Goal: Task Accomplishment & Management: Manage account settings

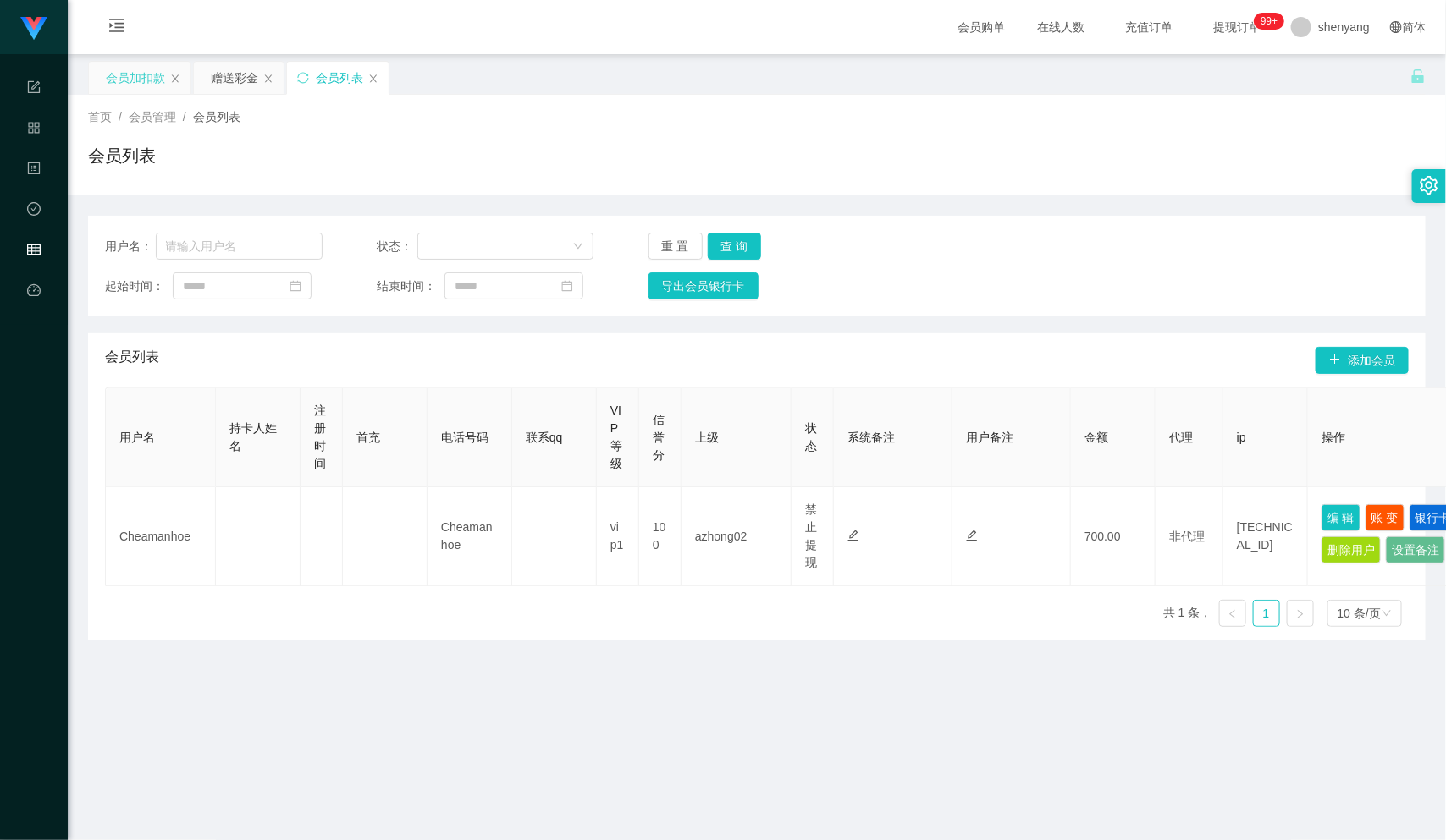
scroll to position [1, 0]
click at [132, 70] on div "会员加扣款" at bounding box center [136, 77] width 59 height 32
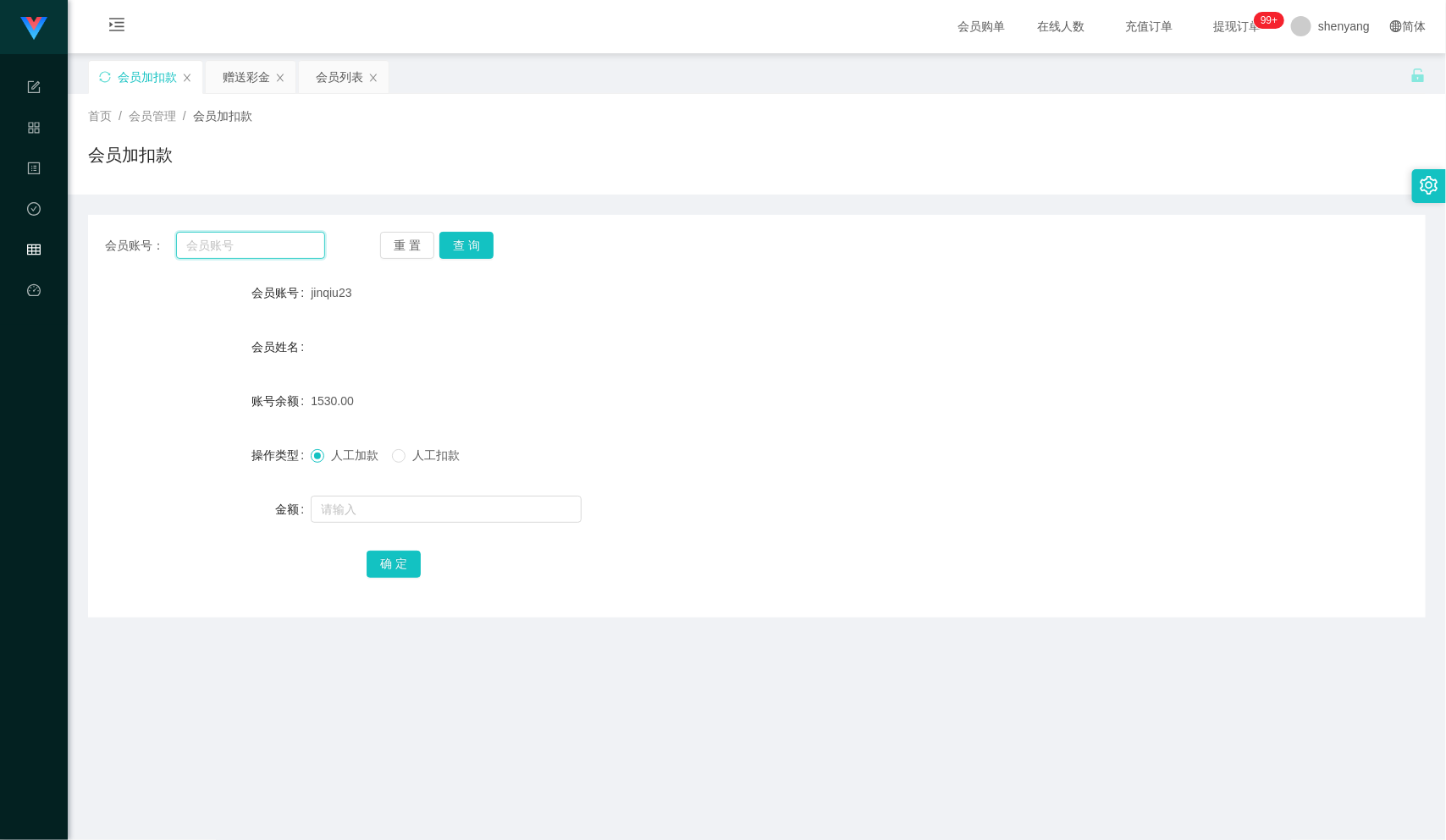
click at [225, 244] on input "text" at bounding box center [251, 245] width 149 height 27
paste input "8711"
type input "8711"
click at [473, 243] on button "查 询" at bounding box center [466, 245] width 54 height 27
click at [371, 513] on input "text" at bounding box center [445, 509] width 271 height 27
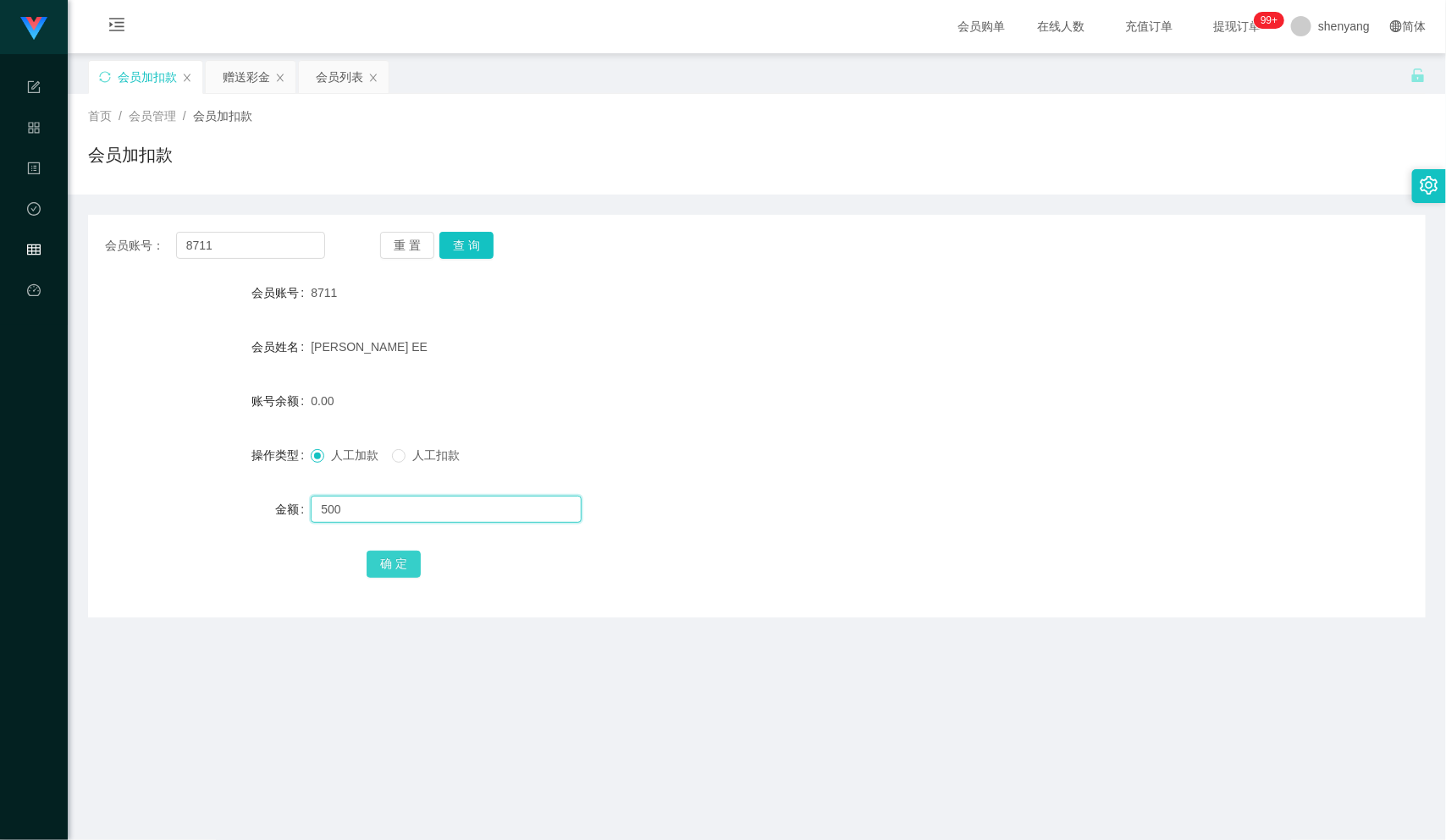
type input "500"
click at [391, 559] on button "确 定" at bounding box center [394, 565] width 54 height 27
drag, startPoint x: 194, startPoint y: 244, endPoint x: 176, endPoint y: 244, distance: 18.0
click at [176, 244] on input "8711" at bounding box center [251, 245] width 149 height 27
click at [348, 80] on div "会员列表" at bounding box center [339, 77] width 47 height 32
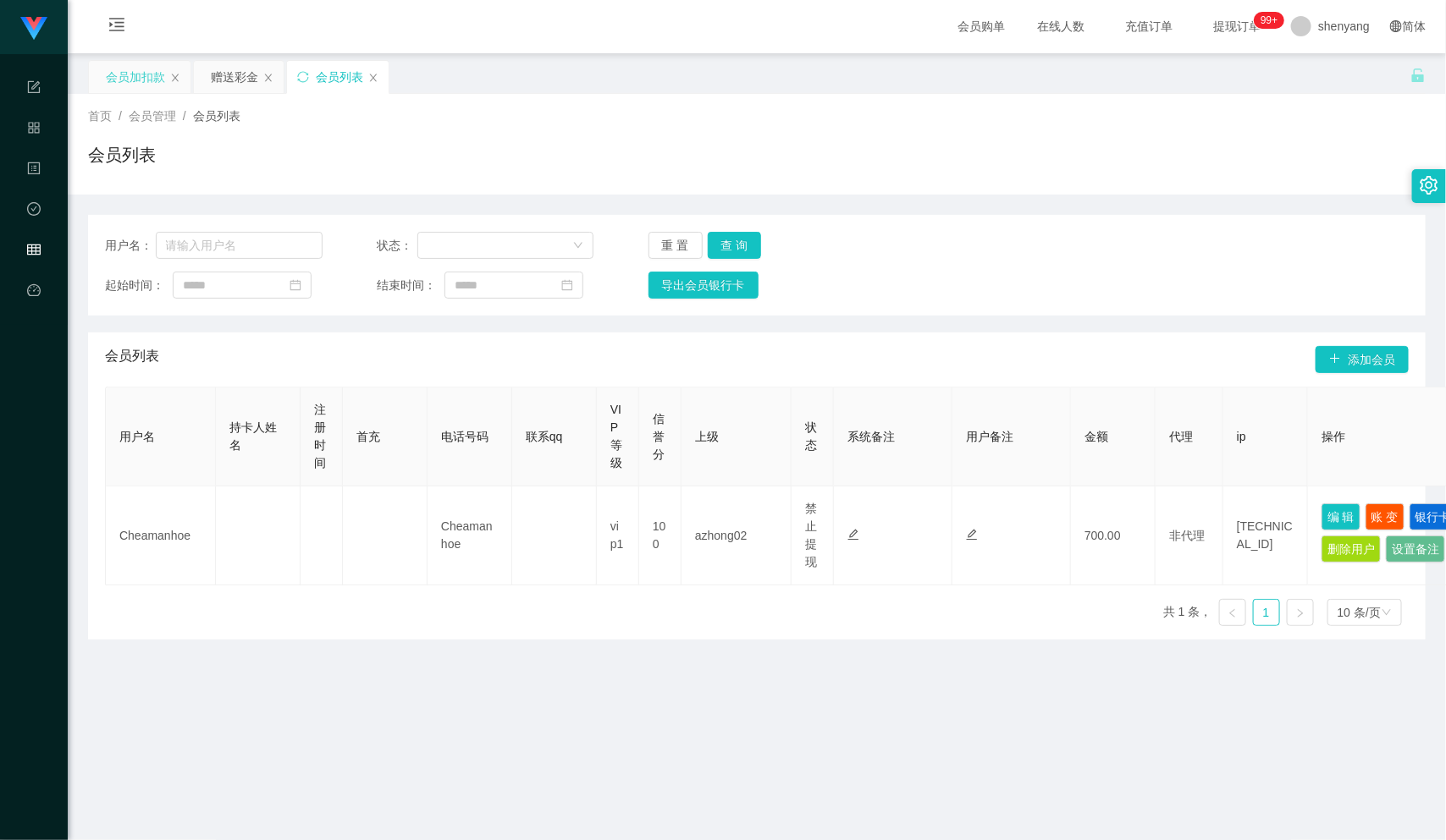
click at [133, 82] on div "会员加扣款" at bounding box center [136, 77] width 59 height 32
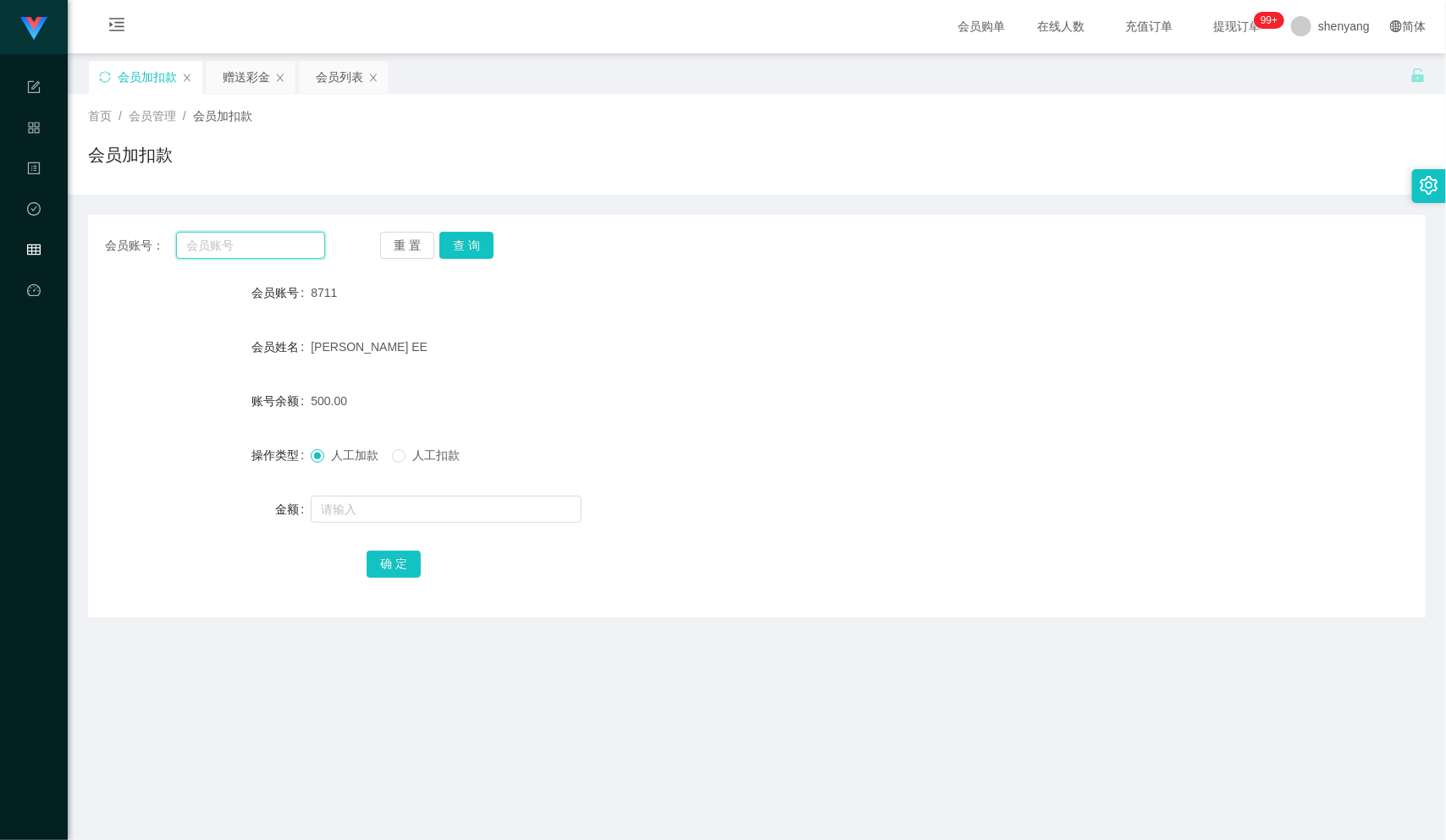
click at [243, 248] on input "text" at bounding box center [251, 245] width 149 height 27
paste input "qq123"
type input "qq123"
click at [477, 241] on button "查 询" at bounding box center [466, 245] width 54 height 27
click at [381, 509] on input "text" at bounding box center [445, 509] width 271 height 27
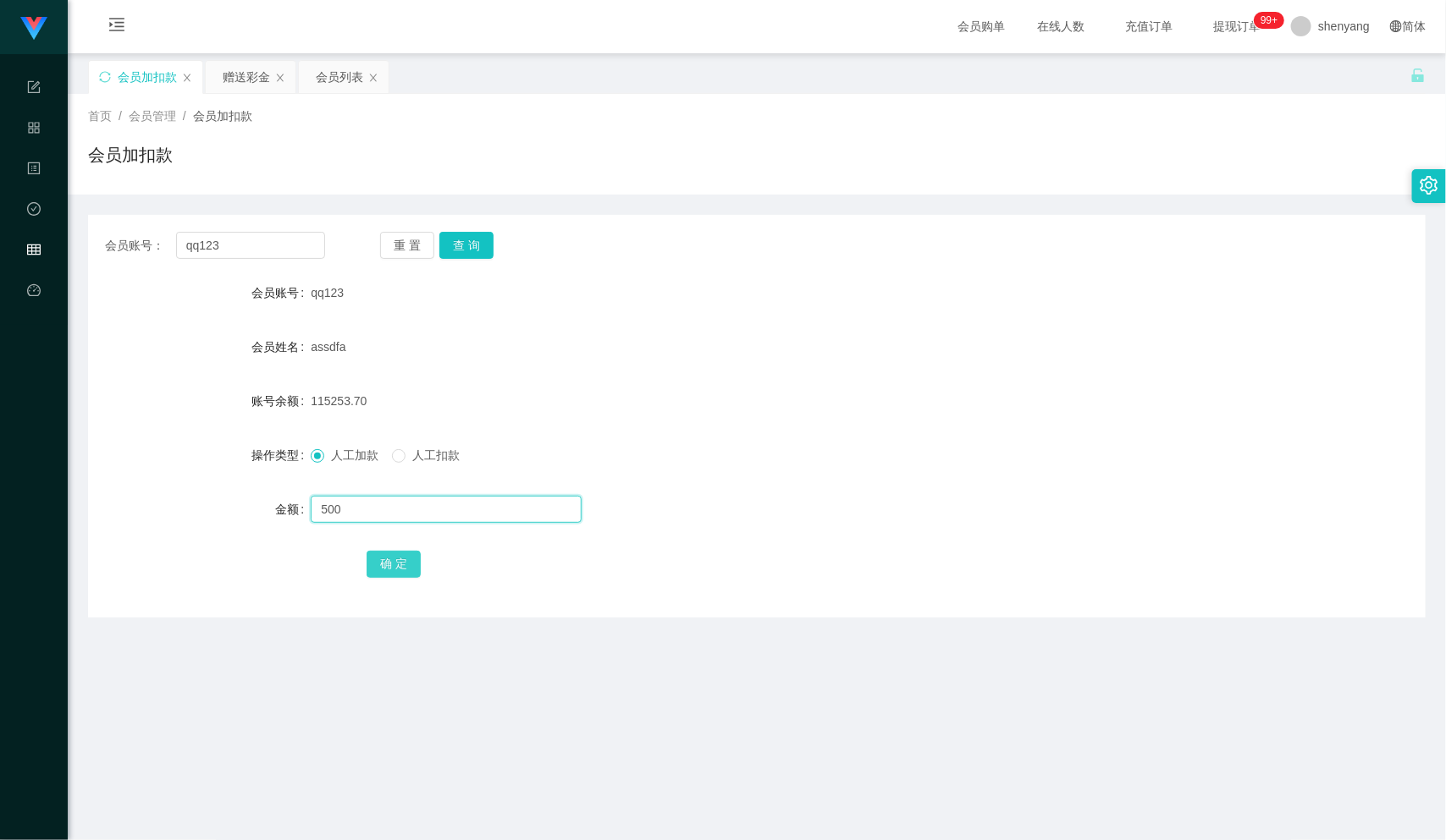
type input "500"
click at [387, 567] on button "确 定" at bounding box center [394, 565] width 54 height 27
click at [349, 81] on div "会员列表" at bounding box center [339, 77] width 47 height 32
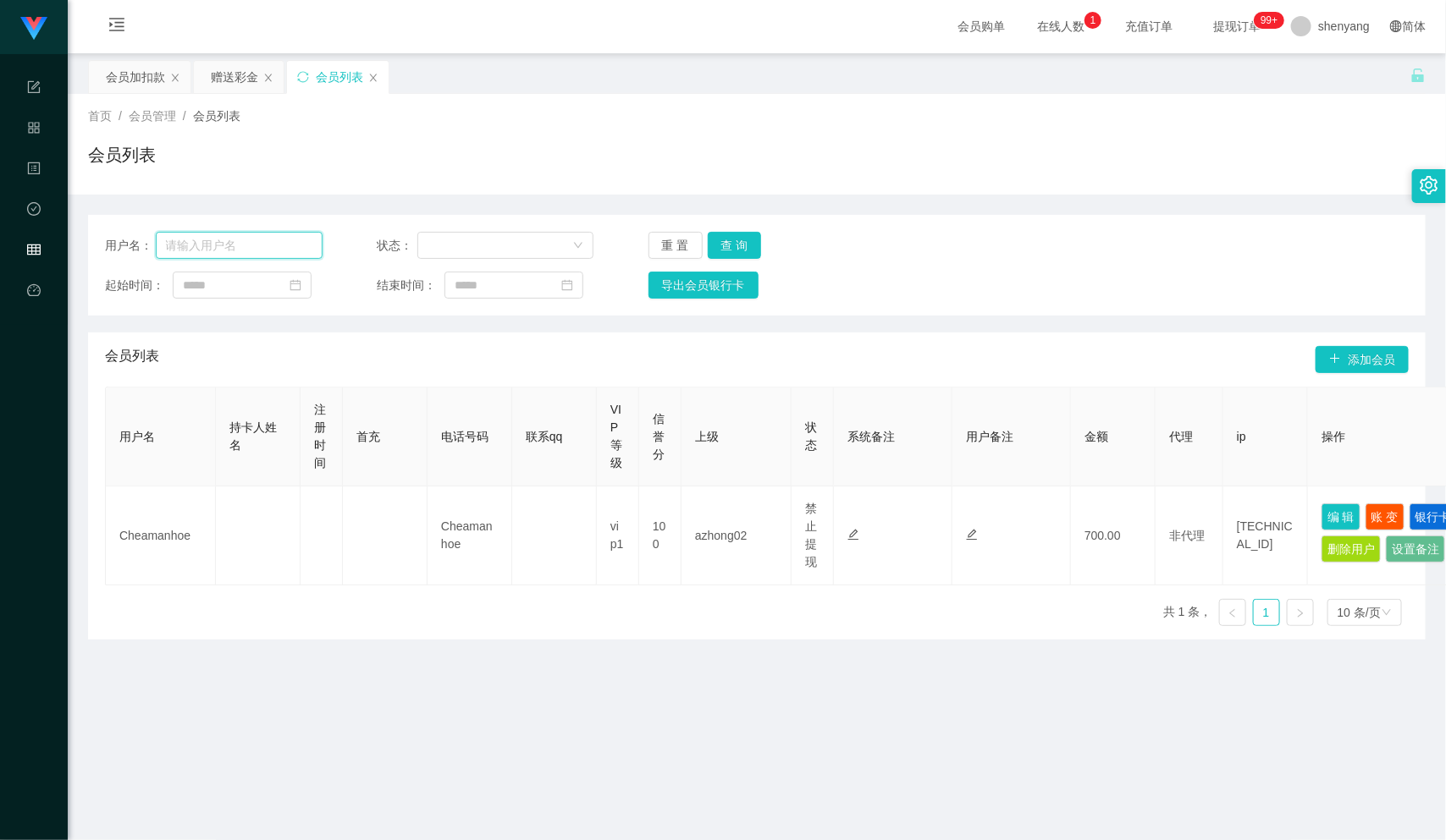
click at [204, 246] on input "text" at bounding box center [239, 245] width 167 height 27
paste input "SEONG6677"
type input "SEONG6677"
click at [723, 236] on button "查 询" at bounding box center [734, 245] width 54 height 27
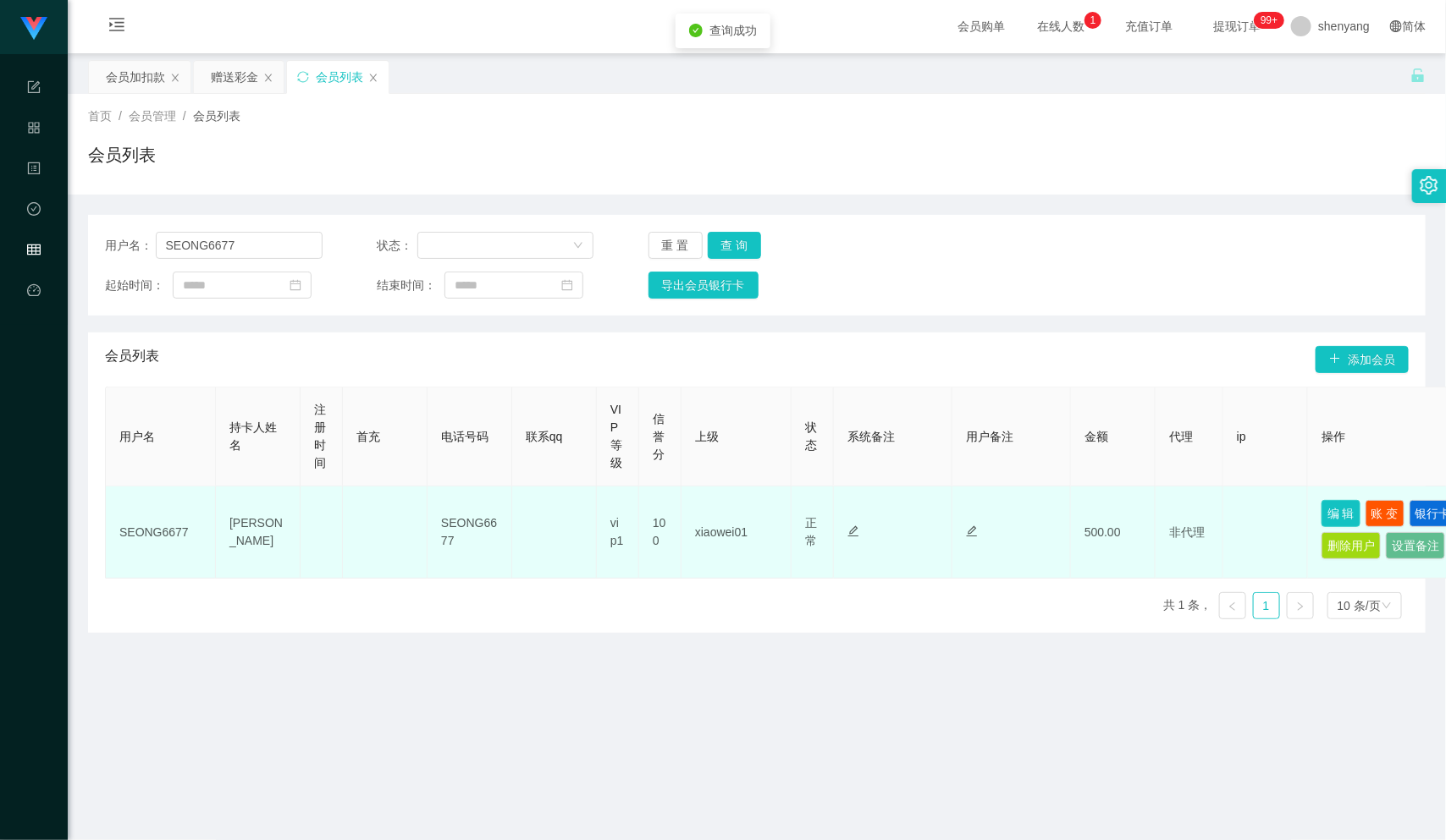
click at [1332, 515] on button "编 辑" at bounding box center [1341, 514] width 39 height 27
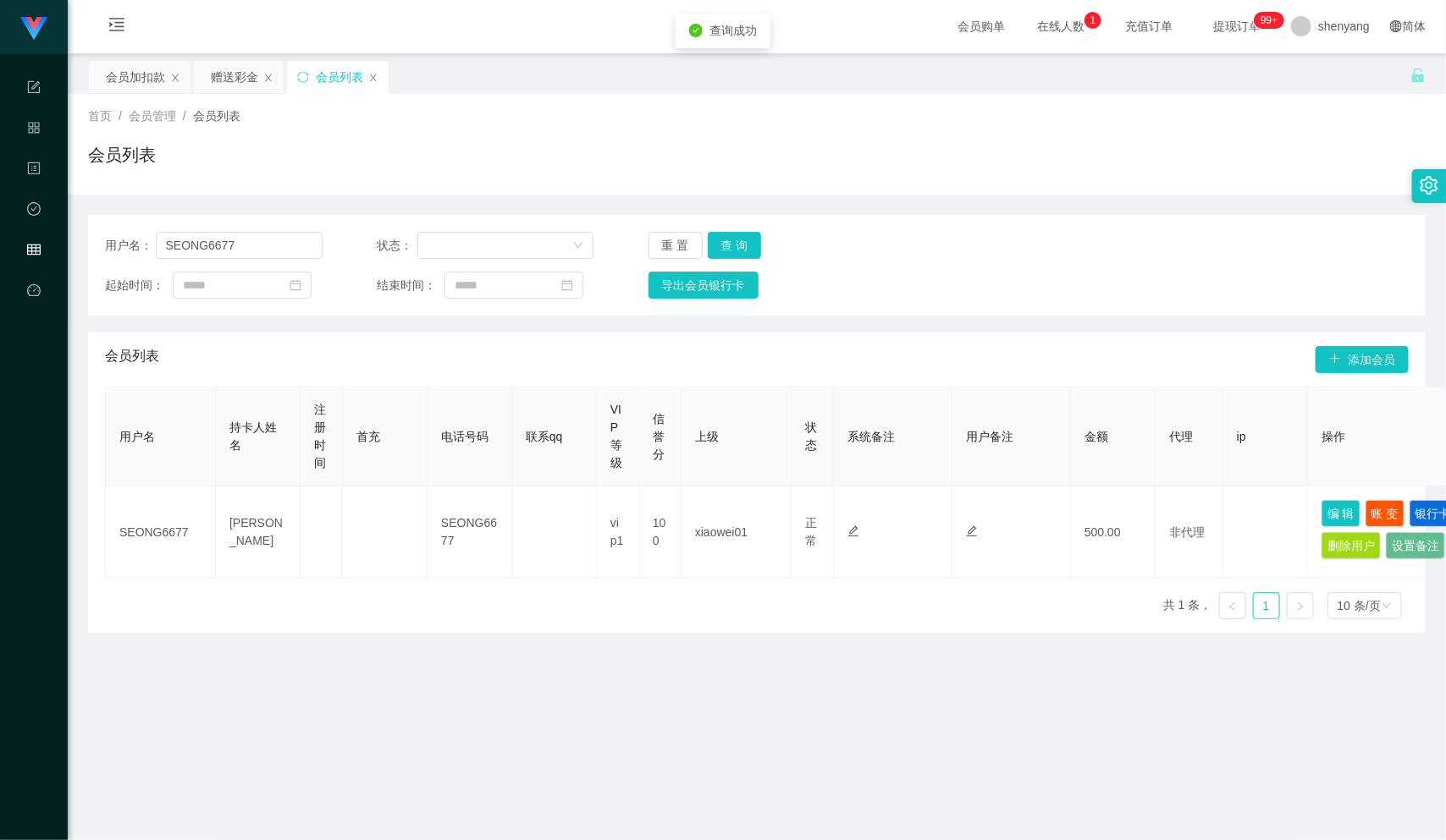
type input "SEONG6677"
type input "[PERSON_NAME]"
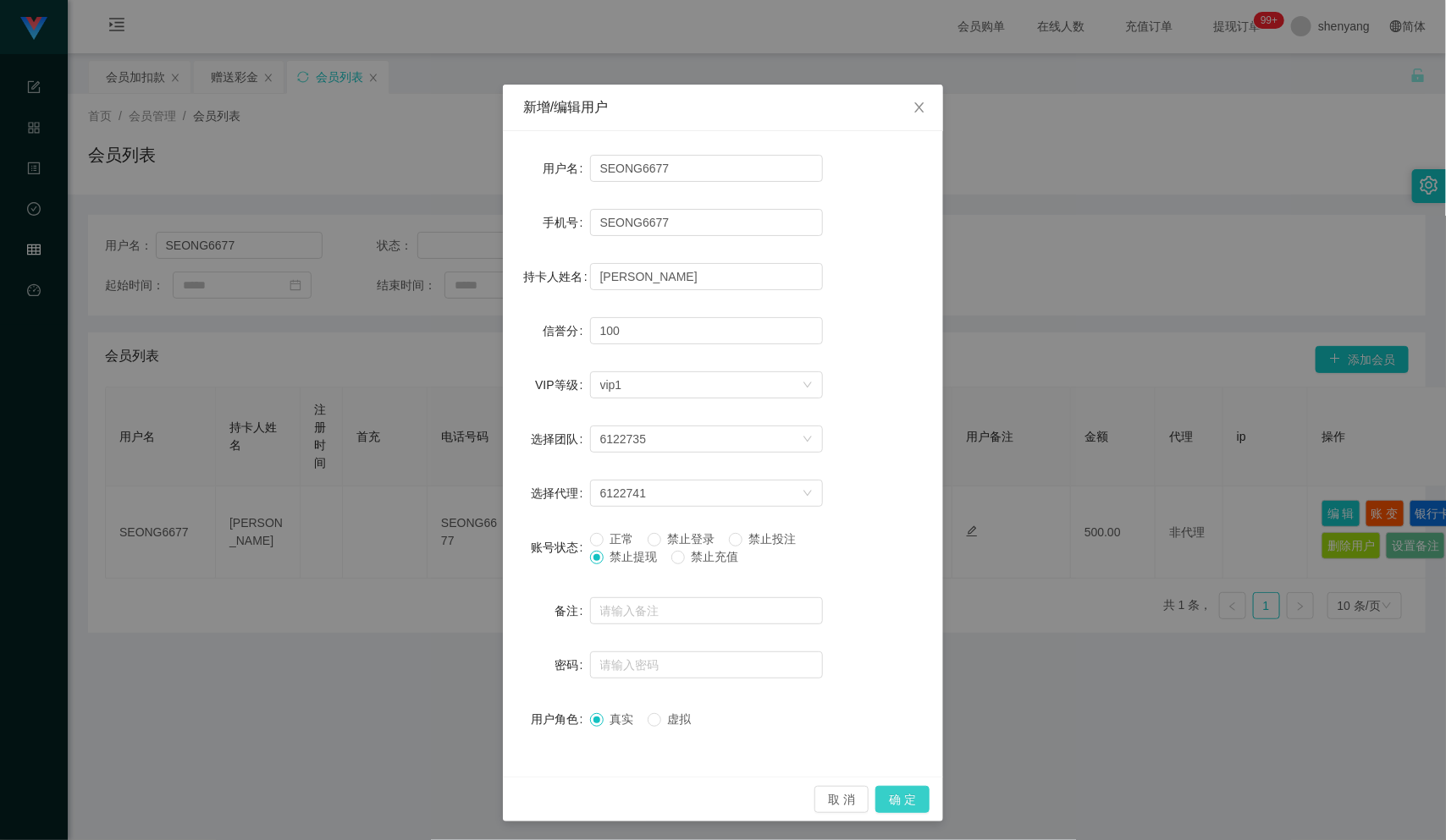
click at [897, 802] on button "确 定" at bounding box center [902, 799] width 54 height 27
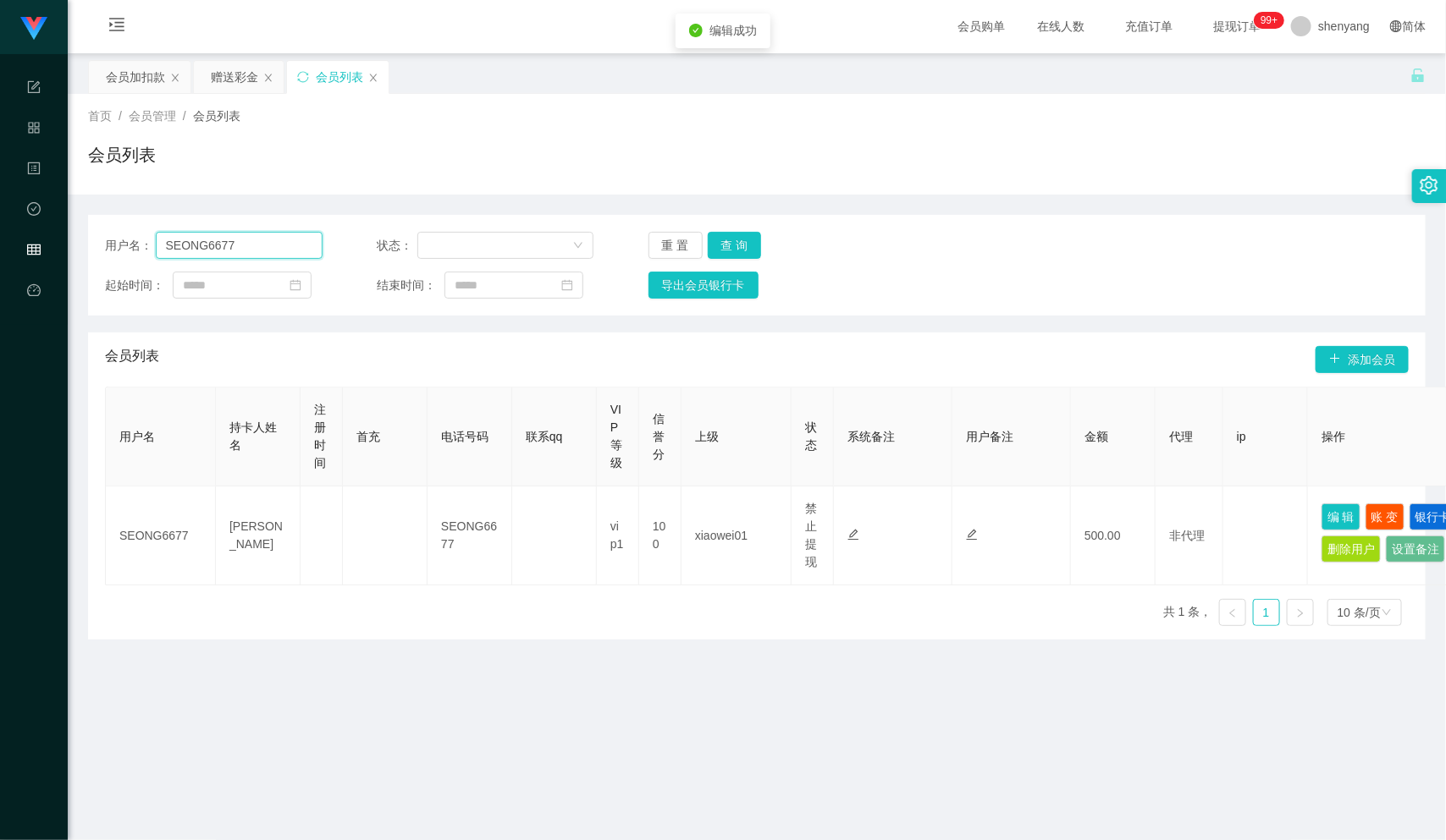
drag, startPoint x: 230, startPoint y: 241, endPoint x: 156, endPoint y: 243, distance: 74.0
click at [156, 243] on input "SEONG6677" at bounding box center [239, 245] width 167 height 27
click at [145, 77] on div "会员加扣款" at bounding box center [136, 77] width 59 height 32
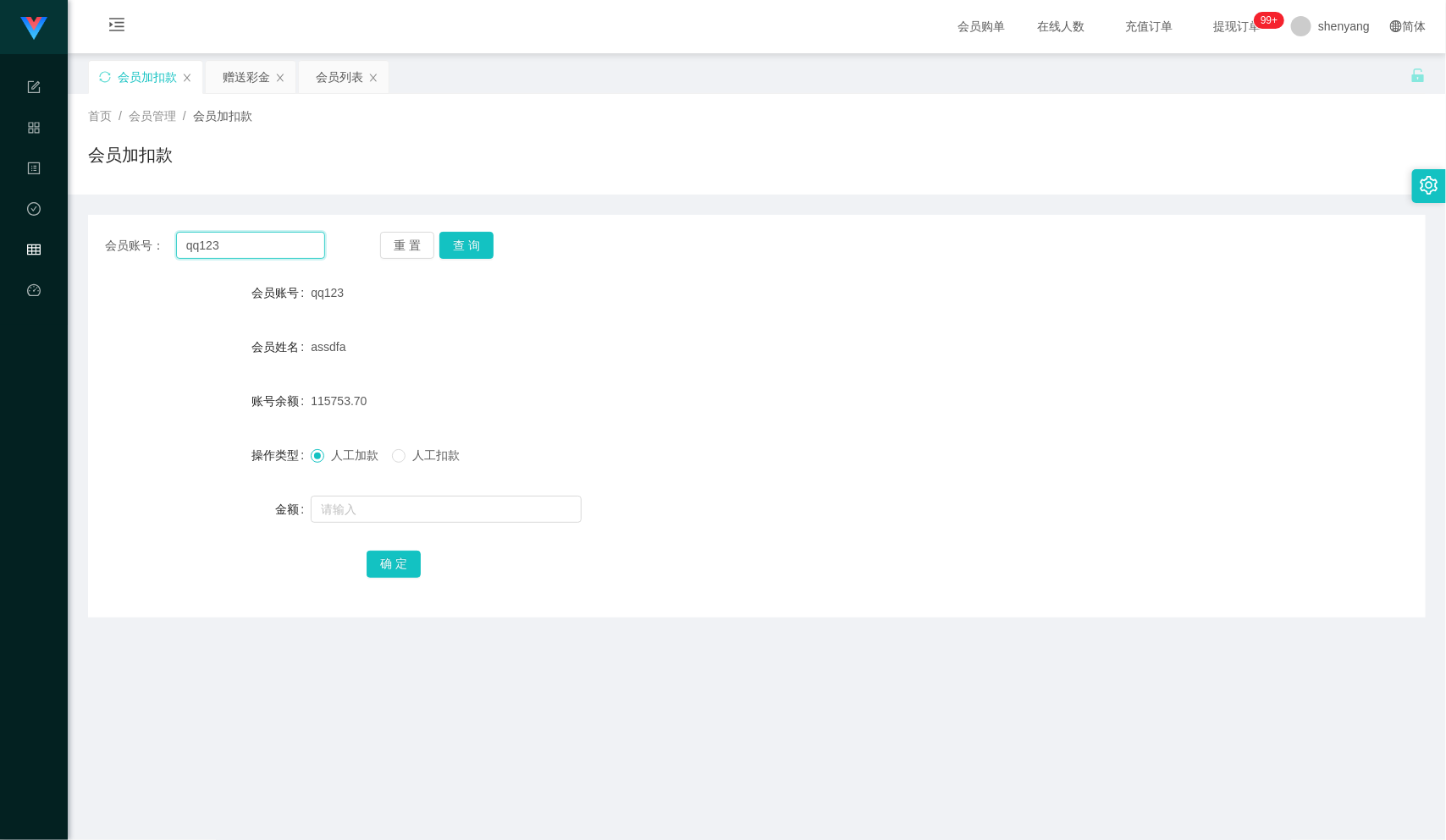
drag, startPoint x: 197, startPoint y: 247, endPoint x: 168, endPoint y: 247, distance: 29.0
click at [168, 247] on div "会员账号： qq123" at bounding box center [215, 245] width 221 height 27
click at [222, 243] on input "qq123" at bounding box center [251, 245] width 149 height 27
drag, startPoint x: 222, startPoint y: 243, endPoint x: 169, endPoint y: 251, distance: 53.6
click at [169, 251] on div "会员账号： qq123" at bounding box center [215, 245] width 221 height 27
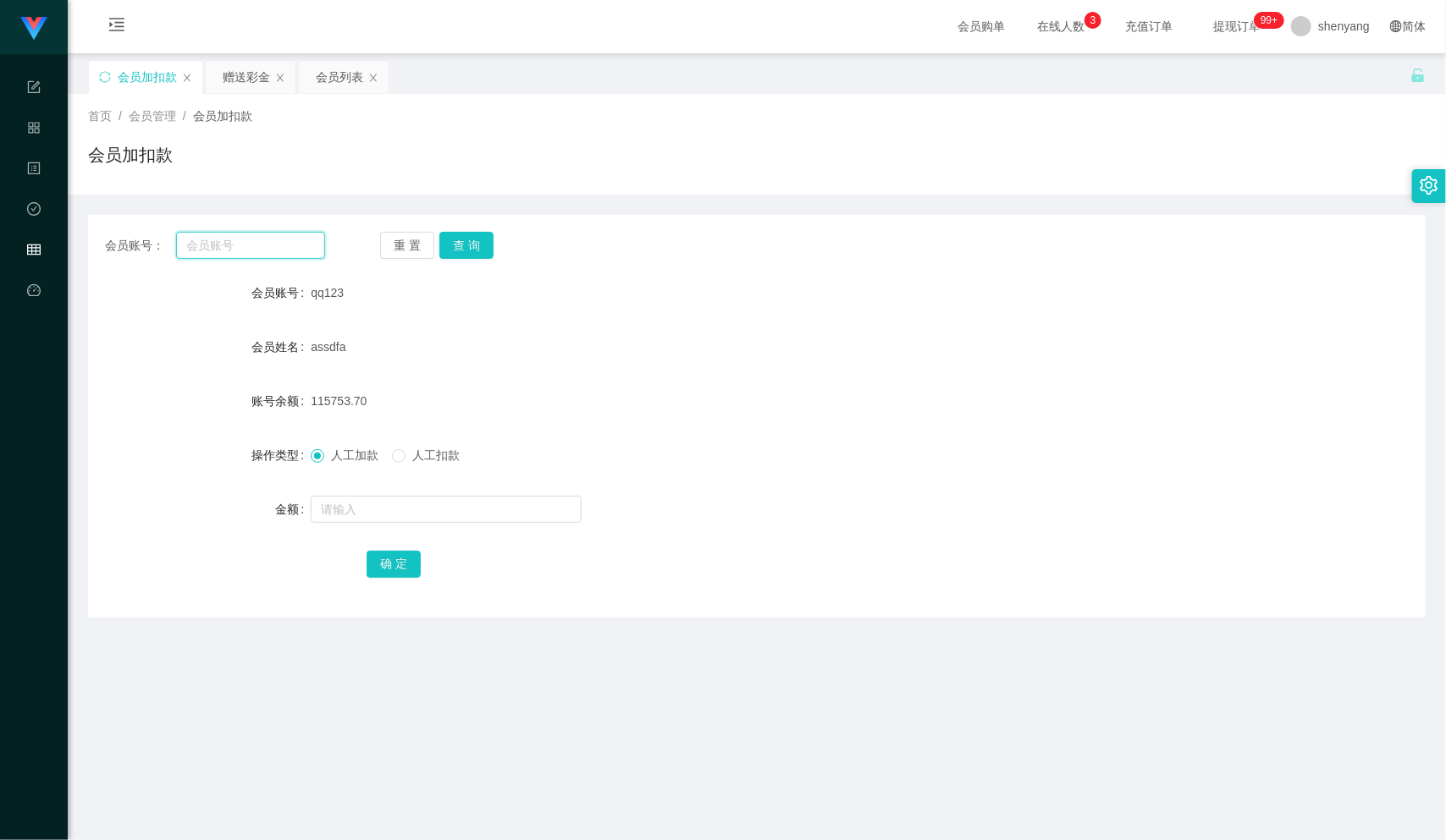
click at [204, 242] on input "text" at bounding box center [251, 245] width 149 height 27
paste input "qq123"
type input "qq123"
click at [461, 241] on button "查 询" at bounding box center [466, 245] width 54 height 27
click at [384, 519] on input "text" at bounding box center [445, 509] width 271 height 27
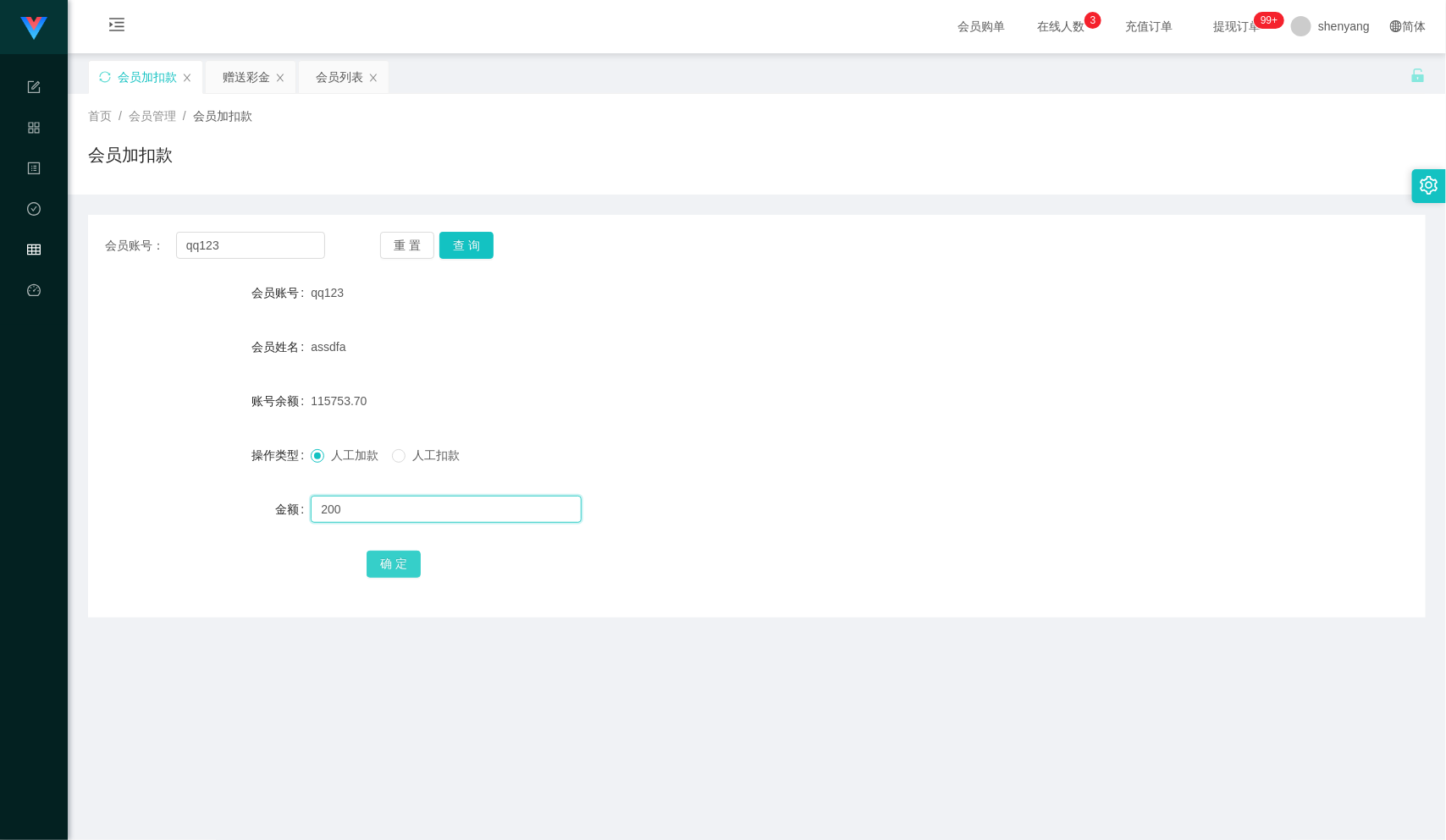
type input "200"
click at [399, 554] on button "确 定" at bounding box center [394, 565] width 54 height 27
drag, startPoint x: 211, startPoint y: 227, endPoint x: 164, endPoint y: 225, distance: 47.0
click at [164, 225] on div "会员账号： qq123 重 置 查 询 会员账号 qq123 会员姓名 assdfa 账号余额 115953.70 操作类型 人工加款 人工扣款 金额 确 定" at bounding box center [756, 416] width 1337 height 403
click at [246, 236] on input "text" at bounding box center [251, 245] width 149 height 27
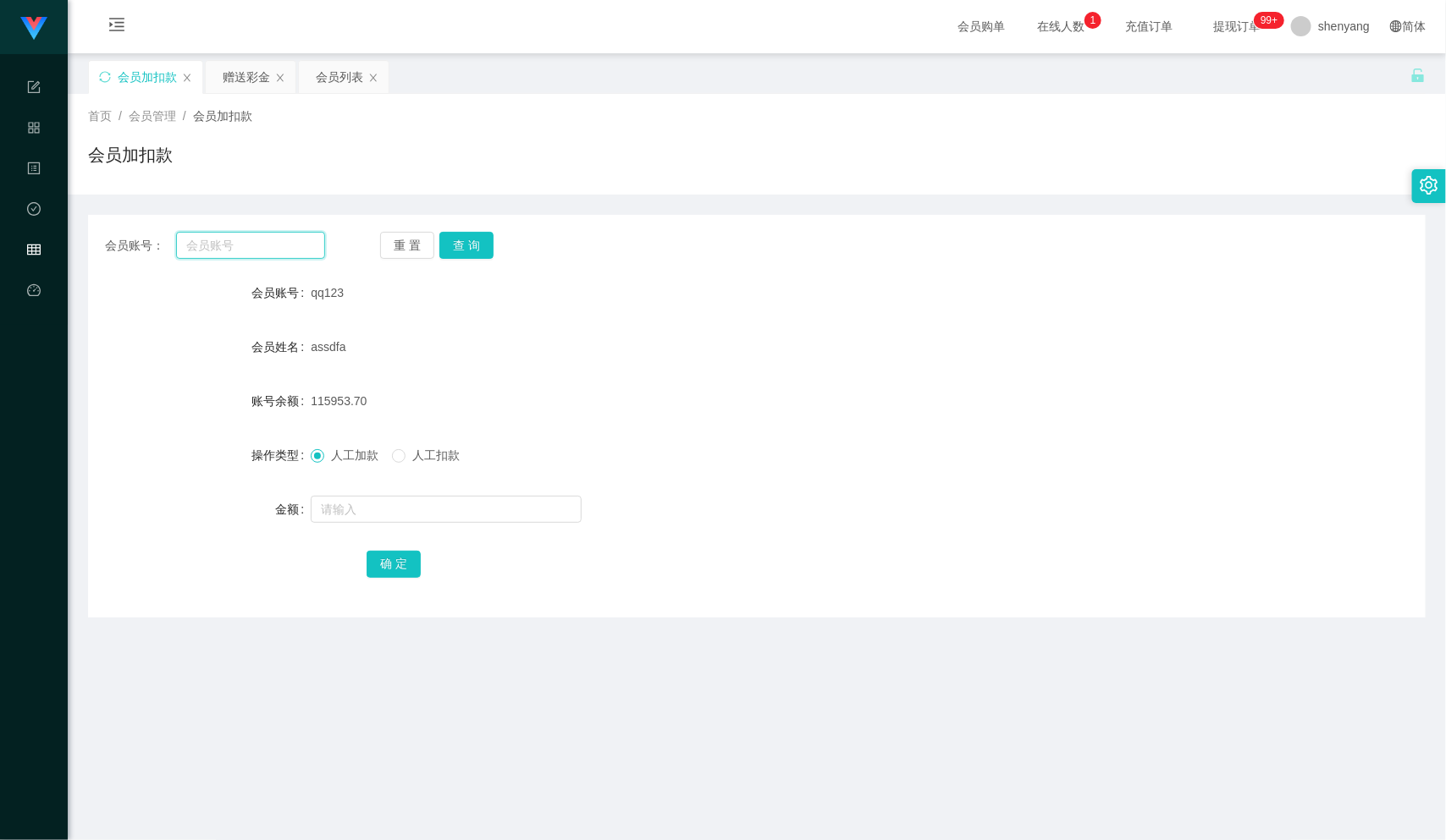
paste input "qq123"
type input "qq123"
click at [473, 243] on button "查 询" at bounding box center [466, 245] width 54 height 27
click at [411, 501] on input "text" at bounding box center [445, 509] width 271 height 27
type input "200"
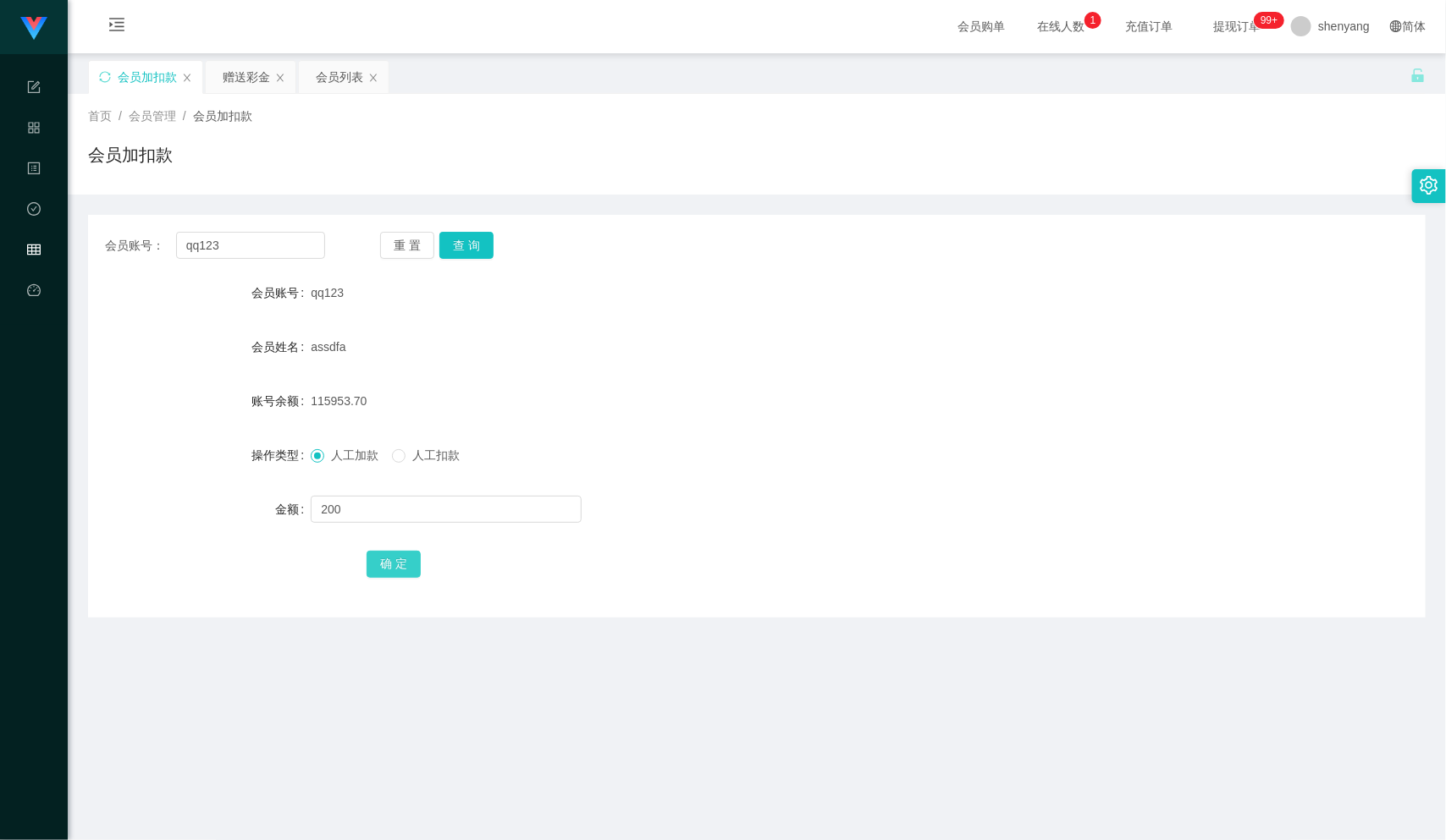
click at [404, 565] on button "确 定" at bounding box center [394, 565] width 54 height 27
click at [146, 256] on div "会员账号： qq123" at bounding box center [215, 245] width 221 height 27
click at [237, 243] on input "text" at bounding box center [251, 245] width 149 height 27
paste input "8711"
type input "8711"
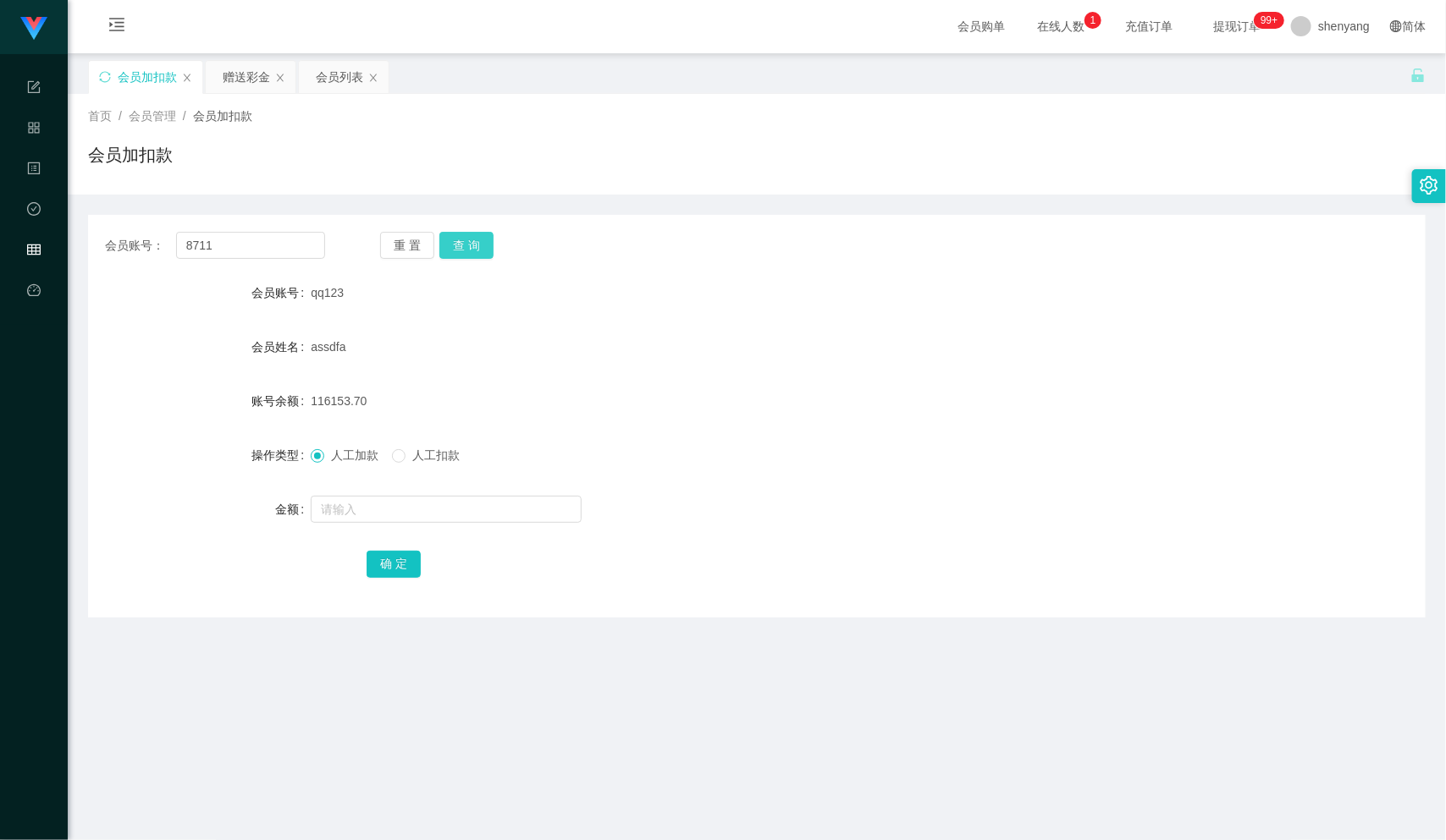
click at [486, 238] on button "查 询" at bounding box center [466, 245] width 54 height 27
click at [440, 515] on input "text" at bounding box center [445, 509] width 271 height 27
type input "2000"
click at [387, 562] on button "确 定" at bounding box center [394, 565] width 54 height 27
drag, startPoint x: 238, startPoint y: 243, endPoint x: 160, endPoint y: 256, distance: 79.1
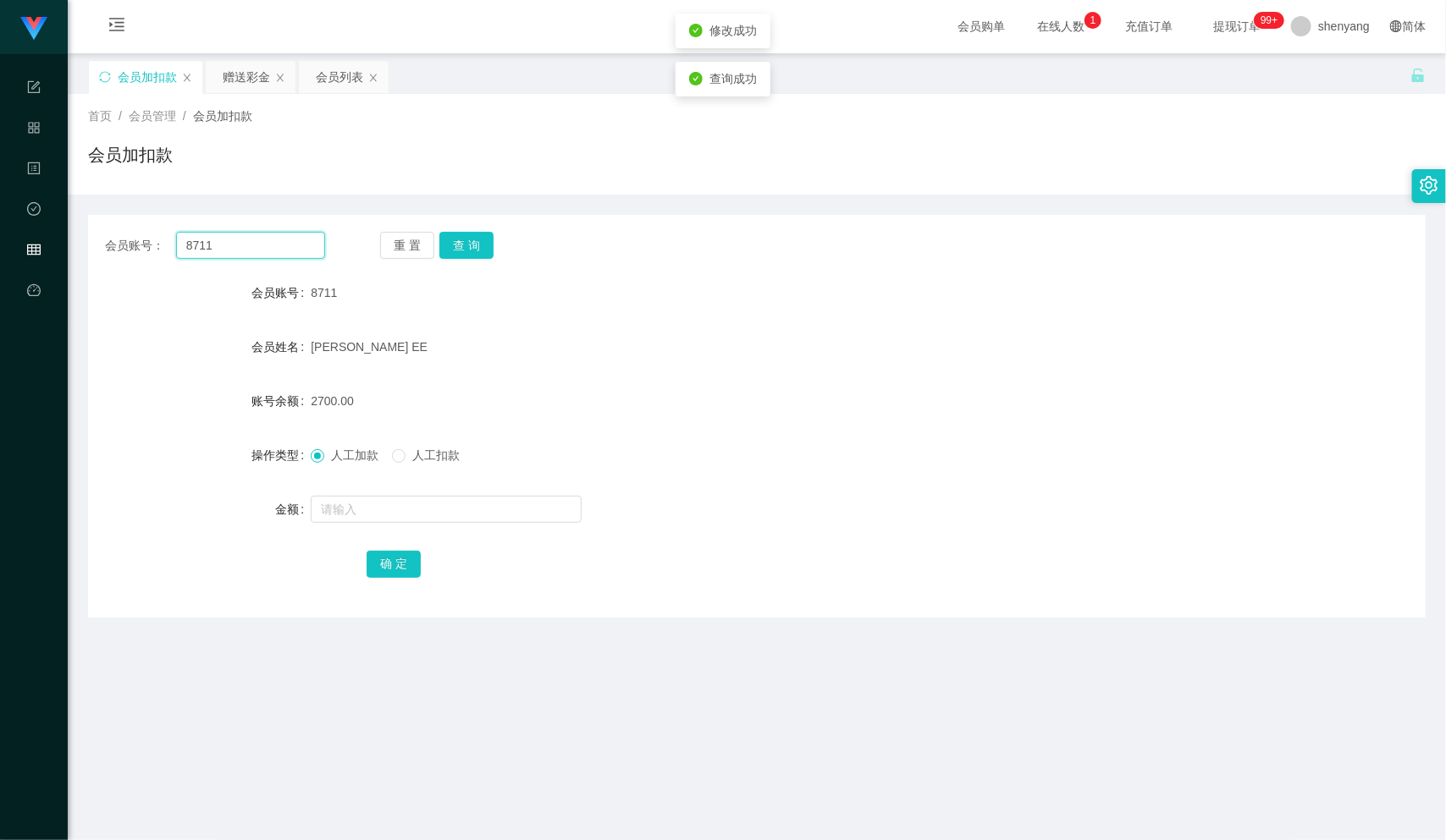
click at [148, 264] on div "会员账号： 8711 重 置 查 询 会员账号 8711 会员姓名 [PERSON_NAME] EE 账号余额 2700.00 操作类型 人工加款 人工扣款 …" at bounding box center [756, 416] width 1337 height 403
click at [242, 247] on input "text" at bounding box center [251, 245] width 149 height 27
paste input "yisern"
type input "yisern"
click at [467, 236] on button "查 询" at bounding box center [466, 245] width 54 height 27
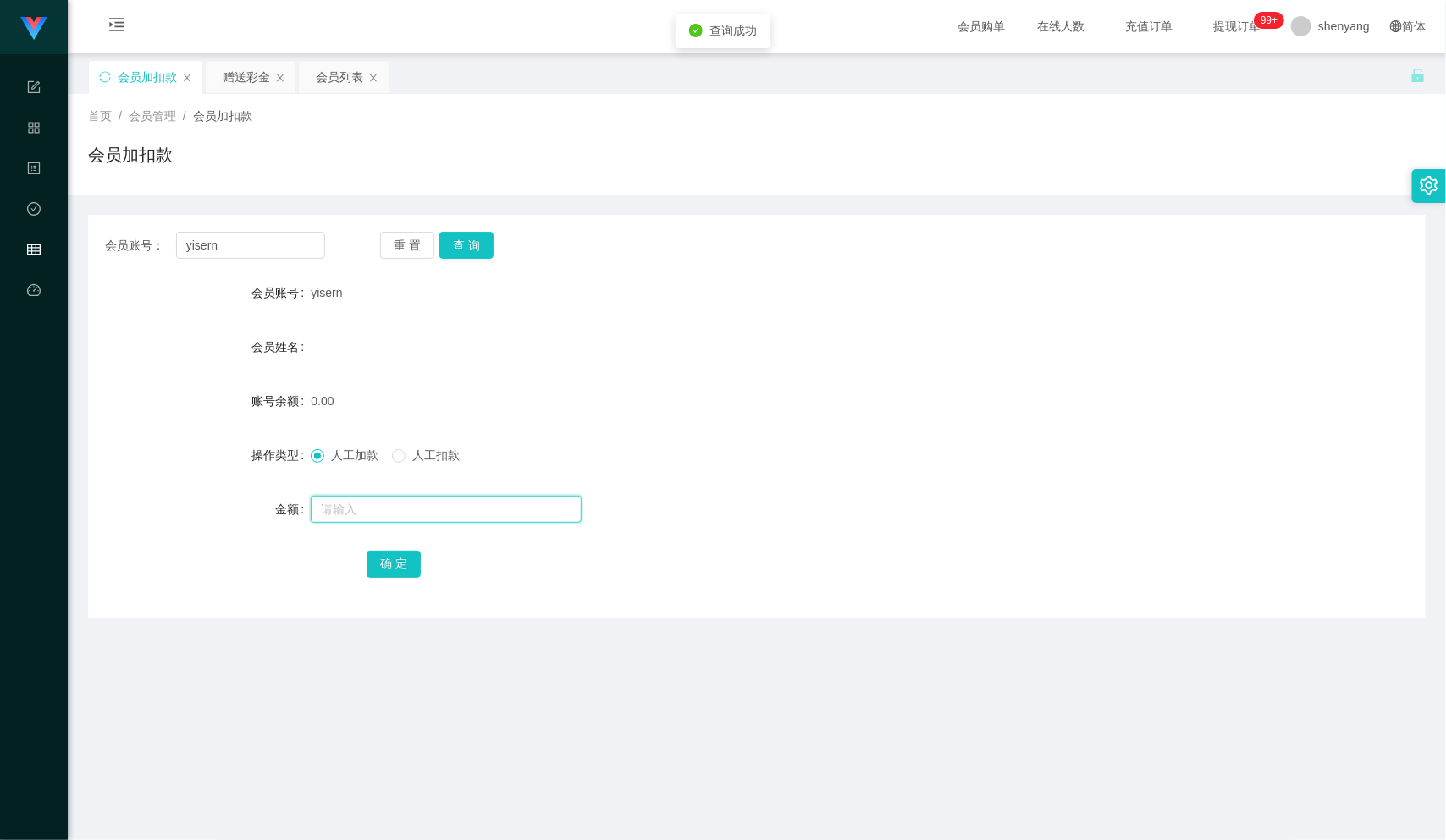
click at [404, 498] on input "text" at bounding box center [445, 509] width 271 height 27
type input "30"
click at [383, 562] on button "确 定" at bounding box center [394, 565] width 54 height 27
drag, startPoint x: 229, startPoint y: 239, endPoint x: 146, endPoint y: 257, distance: 84.9
click at [140, 257] on div "会员账号： [PERSON_NAME]" at bounding box center [215, 245] width 221 height 27
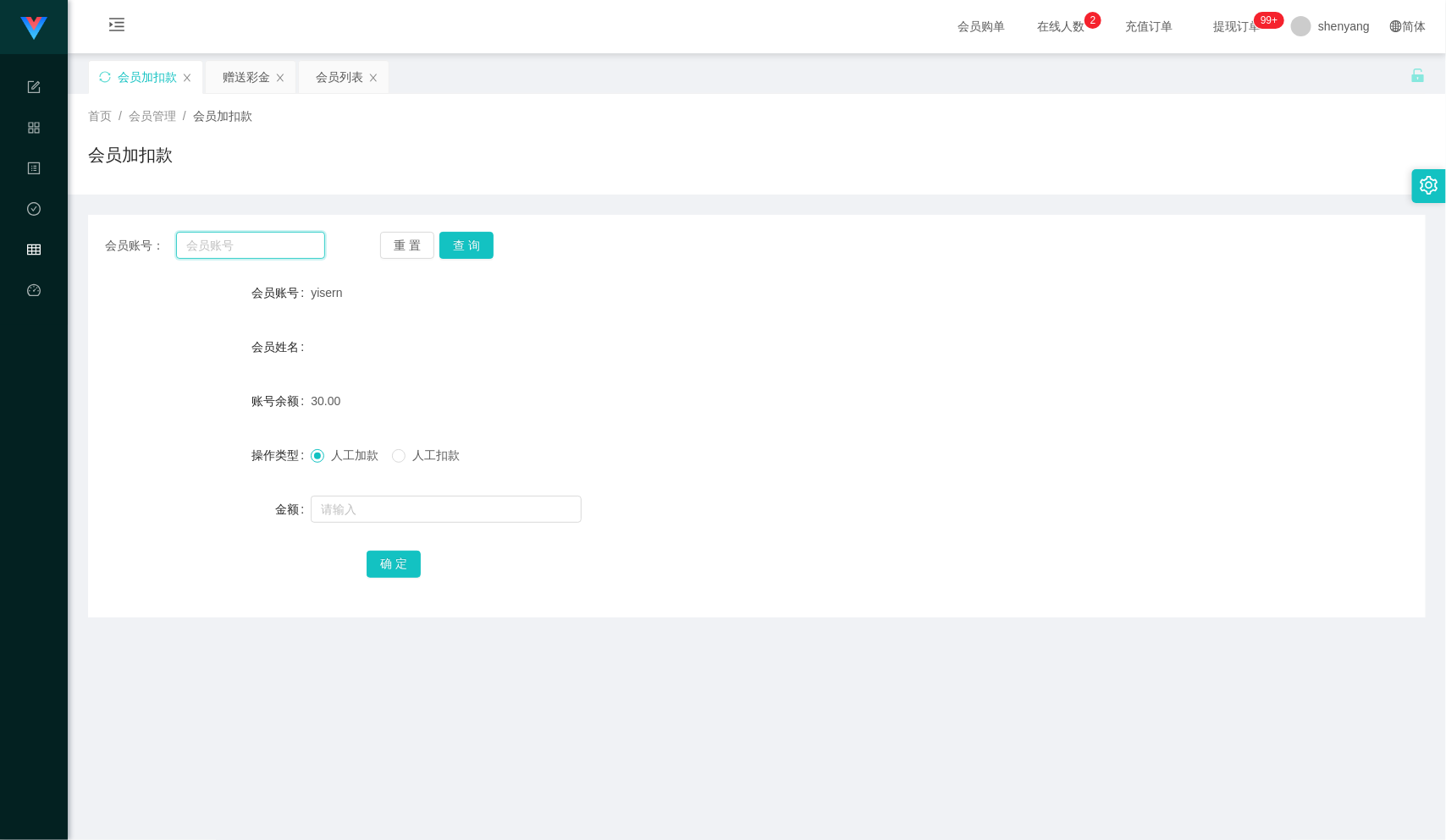
click at [243, 244] on input "text" at bounding box center [251, 245] width 149 height 27
paste input "Kelvin7878"
type input "Kelvin7878"
click at [455, 241] on button "查 询" at bounding box center [466, 245] width 54 height 27
click at [366, 506] on input "text" at bounding box center [445, 509] width 271 height 27
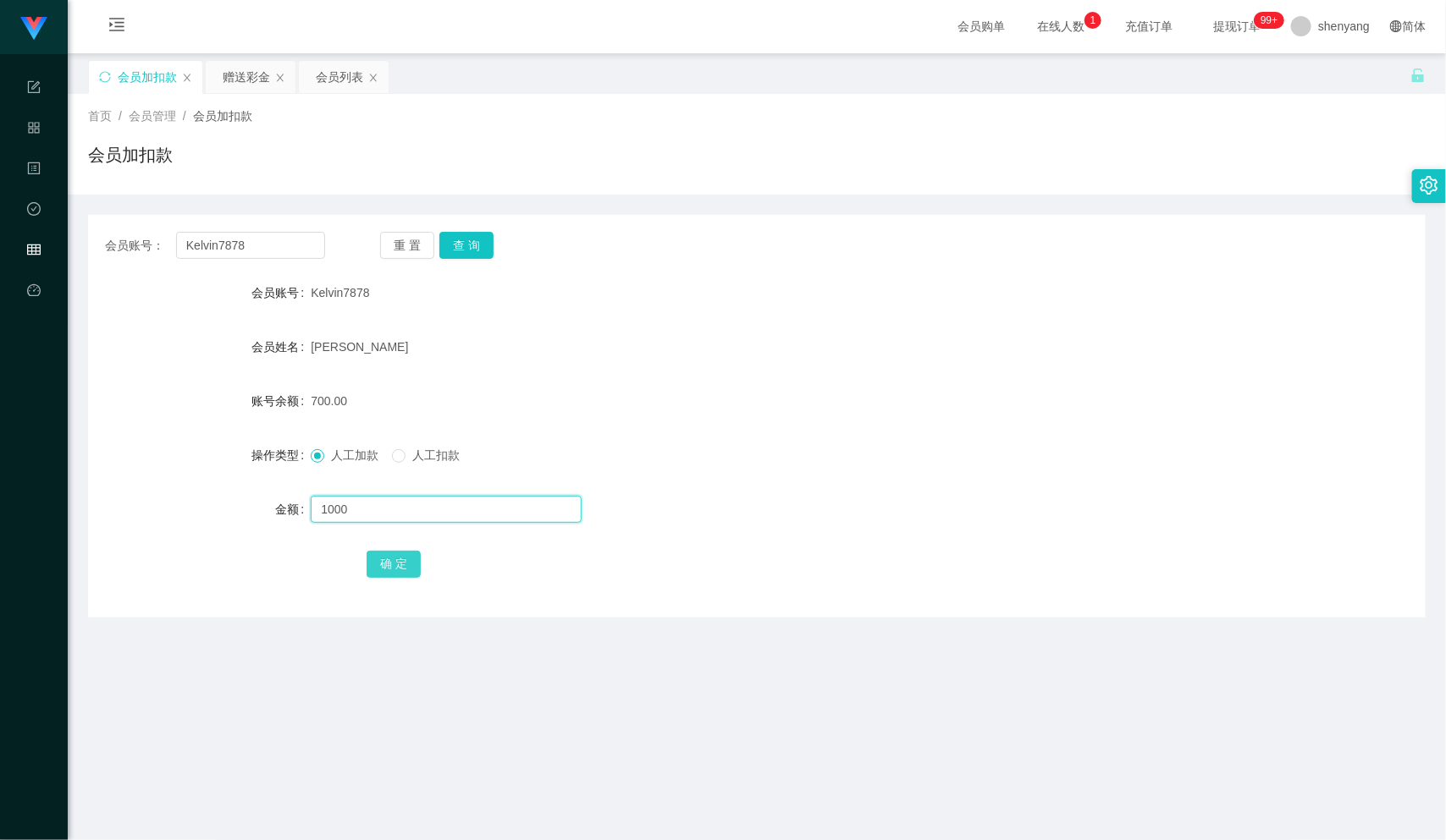
type input "1000"
click at [389, 566] on button "确 定" at bounding box center [394, 565] width 54 height 27
drag, startPoint x: 184, startPoint y: 243, endPoint x: 165, endPoint y: 243, distance: 19.0
click at [165, 243] on div "会员账号： Kelvin7878" at bounding box center [215, 245] width 221 height 27
click at [346, 86] on div "会员列表" at bounding box center [339, 77] width 47 height 32
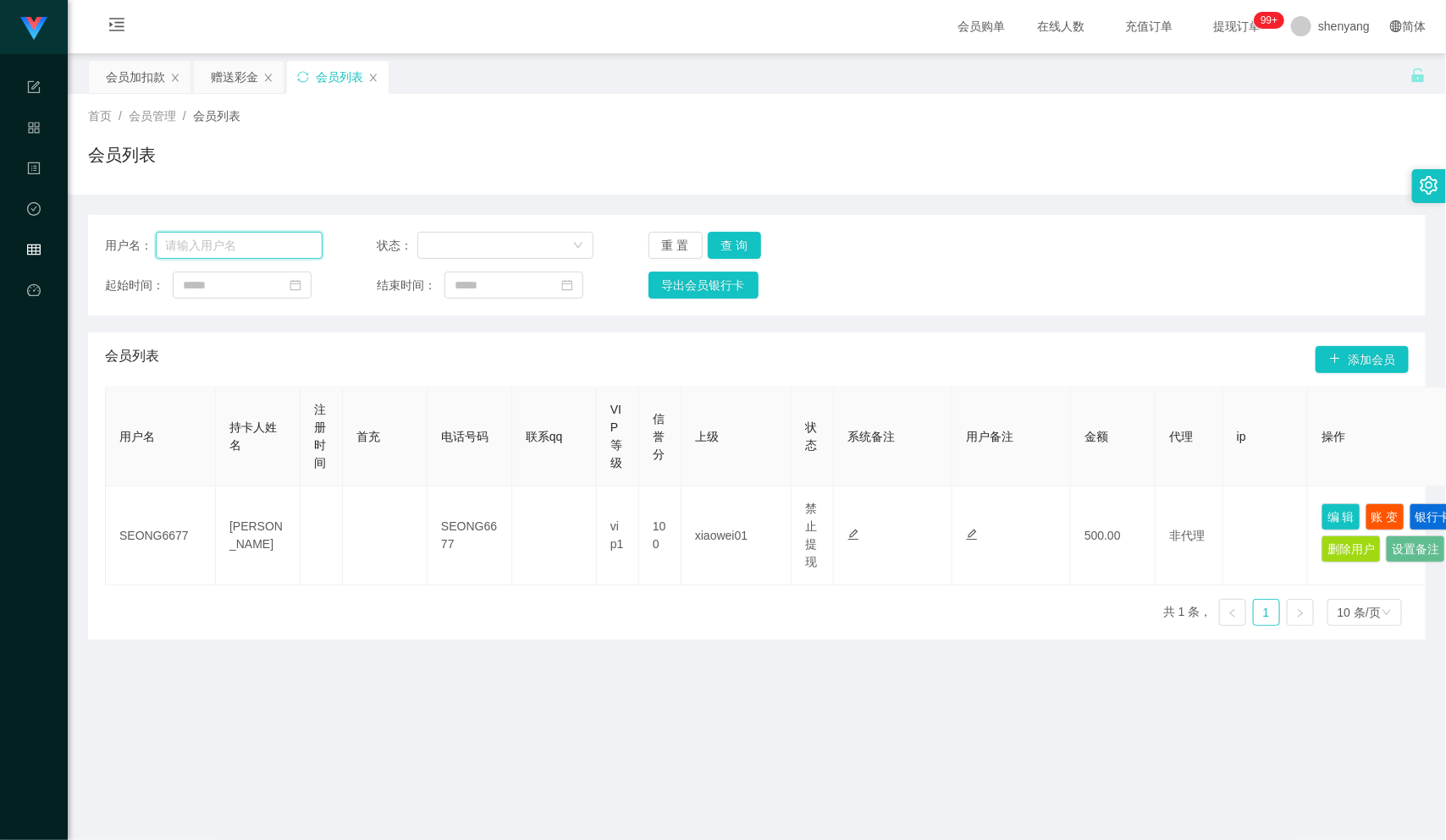
click at [256, 244] on input "text" at bounding box center [239, 245] width 167 height 27
paste input "iwin"
type input "iwin"
click at [718, 242] on button "查 询" at bounding box center [734, 245] width 54 height 27
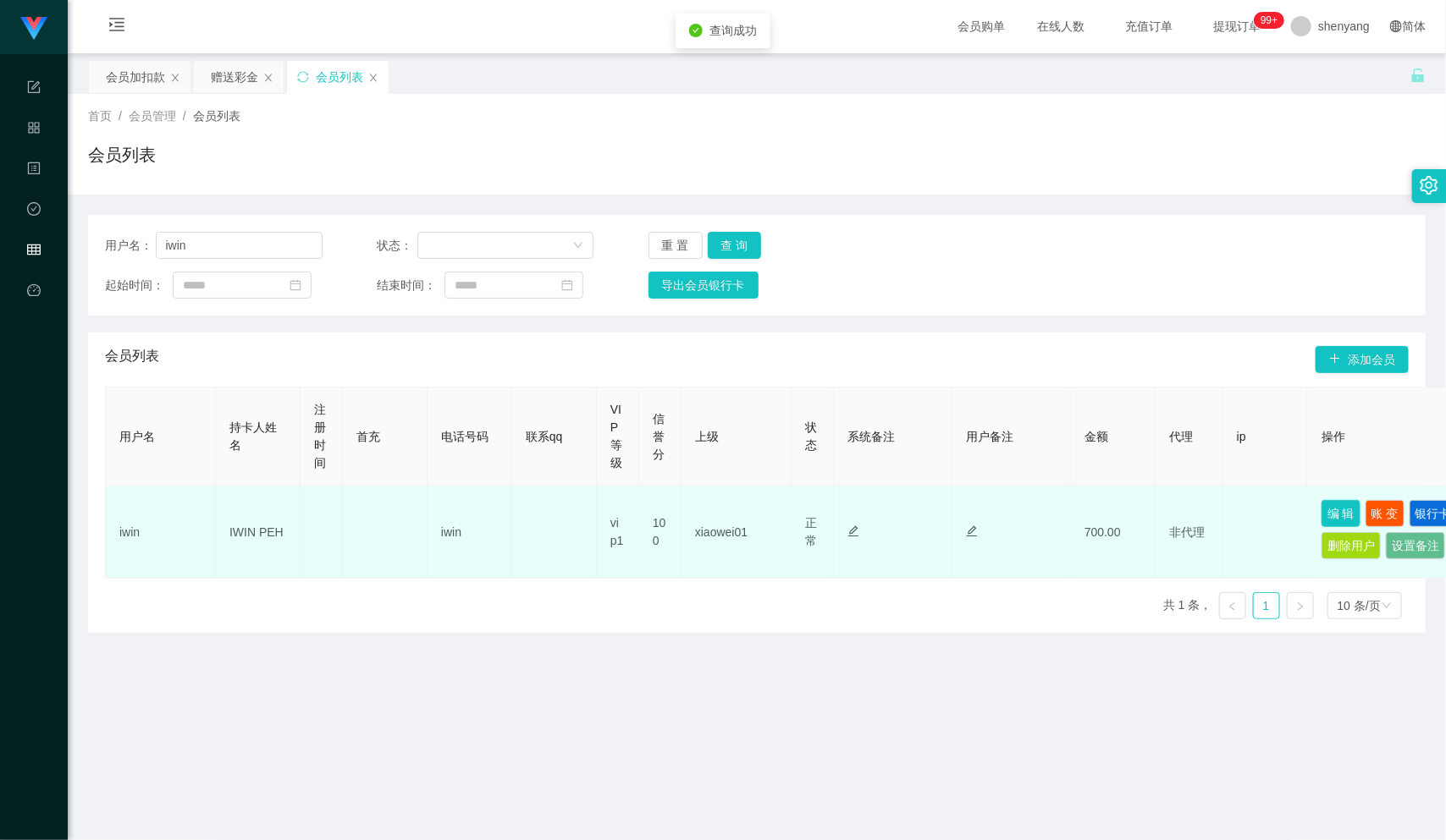
click at [1336, 503] on button "编 辑" at bounding box center [1341, 514] width 39 height 27
type input "iwin"
type input "IWIN PEH"
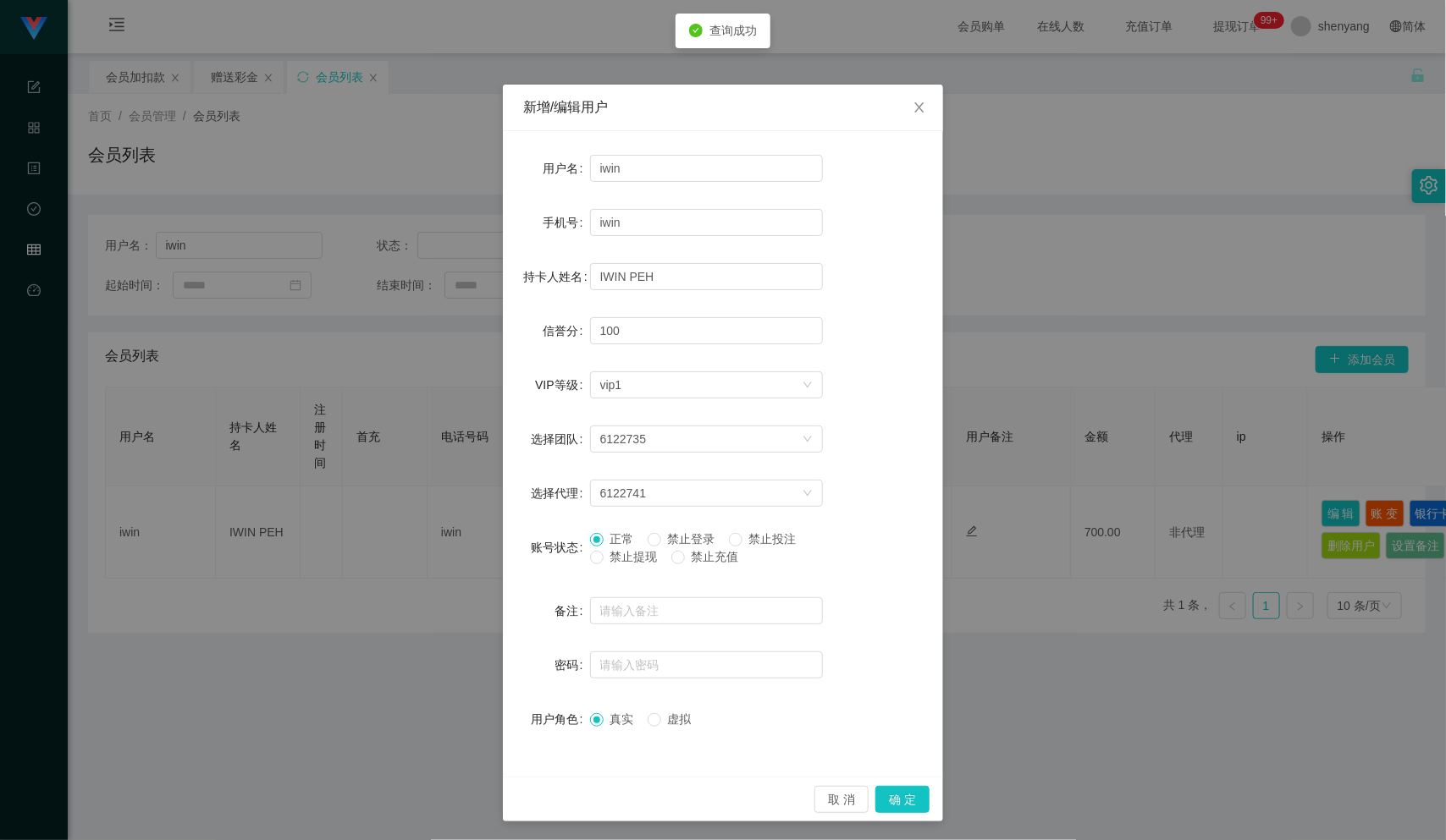
click at [579, 556] on div "账号状态" at bounding box center [556, 548] width 67 height 34
click at [894, 790] on button "确 定" at bounding box center [902, 799] width 54 height 27
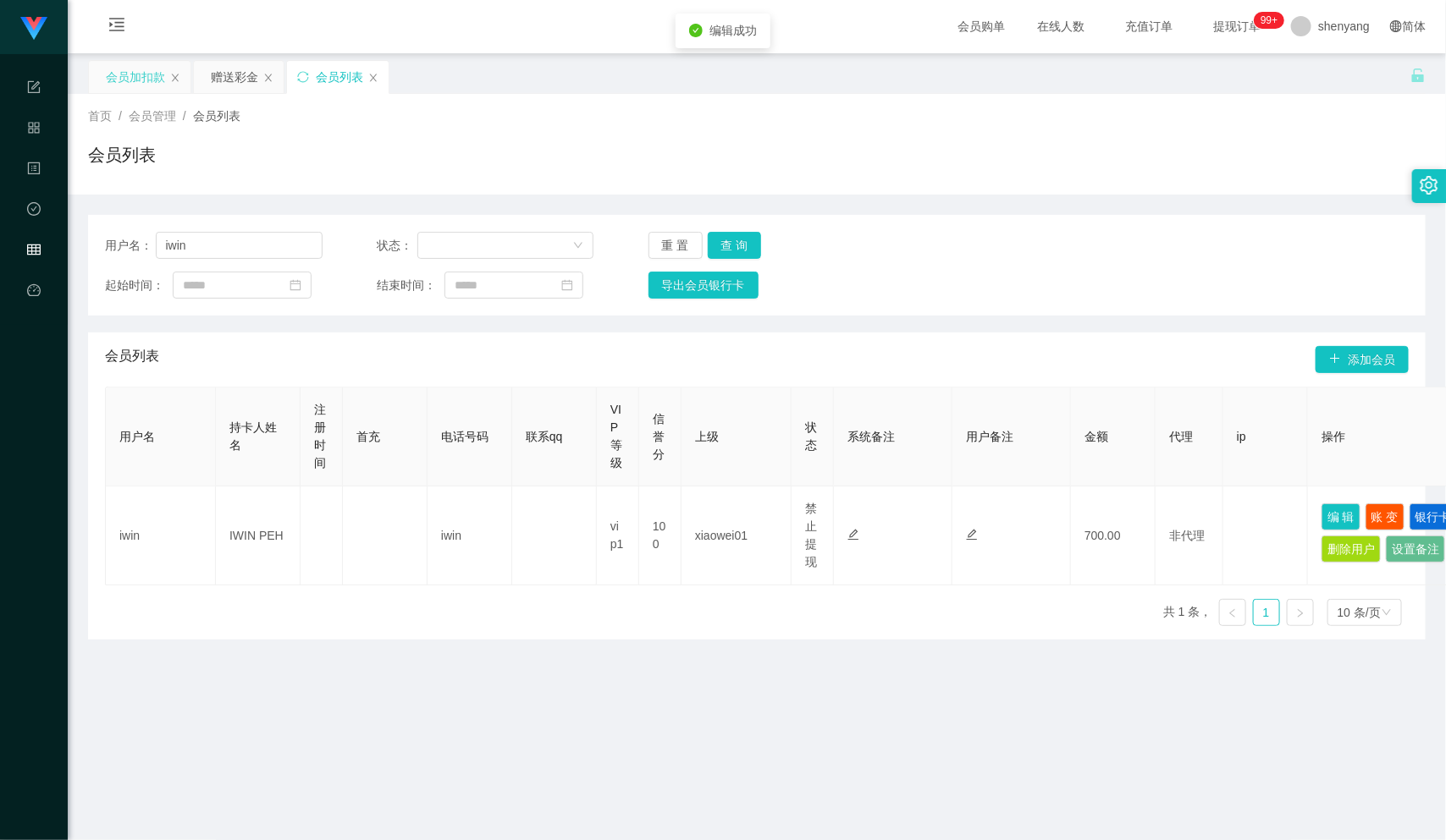
click at [150, 76] on div "会员加扣款" at bounding box center [136, 77] width 59 height 32
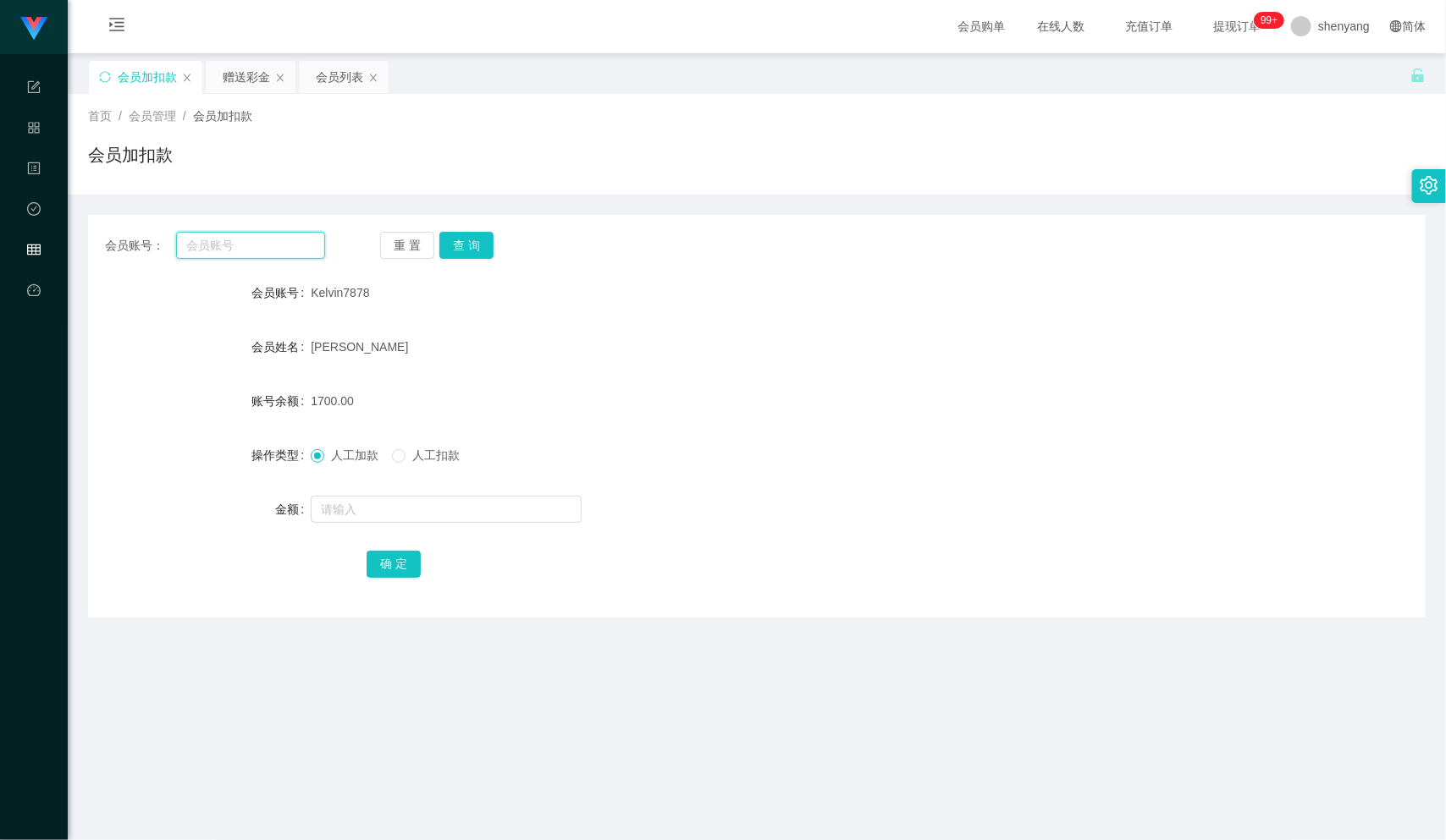
click at [222, 243] on input "text" at bounding box center [251, 245] width 149 height 27
paste input "130409612722"
type input "130409612722"
click at [461, 241] on button "查 询" at bounding box center [466, 245] width 54 height 27
click at [409, 514] on input "text" at bounding box center [445, 509] width 271 height 27
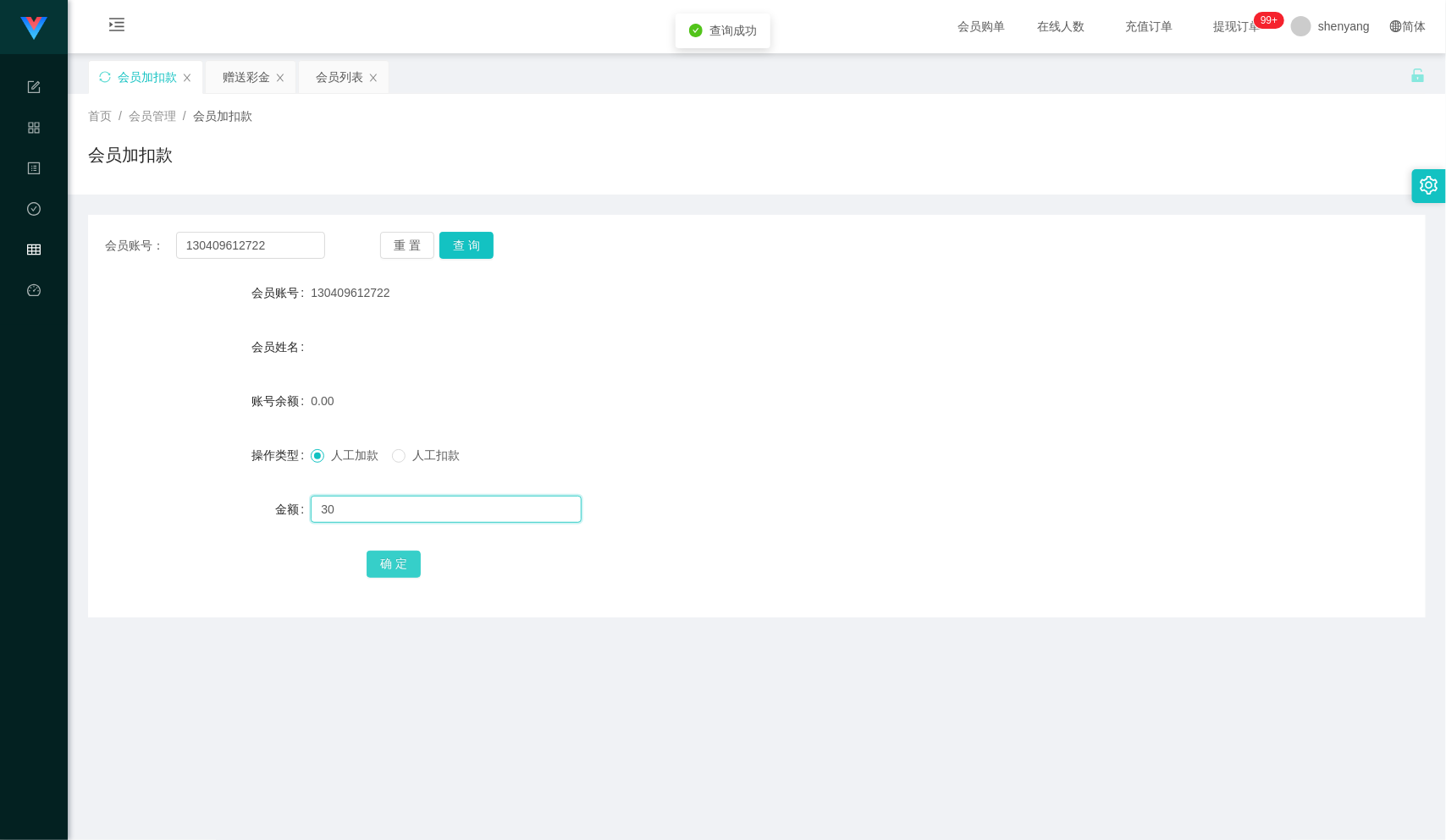
type input "30"
click at [392, 570] on button "确 定" at bounding box center [394, 565] width 54 height 27
drag, startPoint x: 266, startPoint y: 239, endPoint x: 125, endPoint y: 246, distance: 141.2
click at [125, 246] on div "会员账号： 130409612722" at bounding box center [215, 245] width 221 height 27
